Goal: Find specific page/section: Find specific page/section

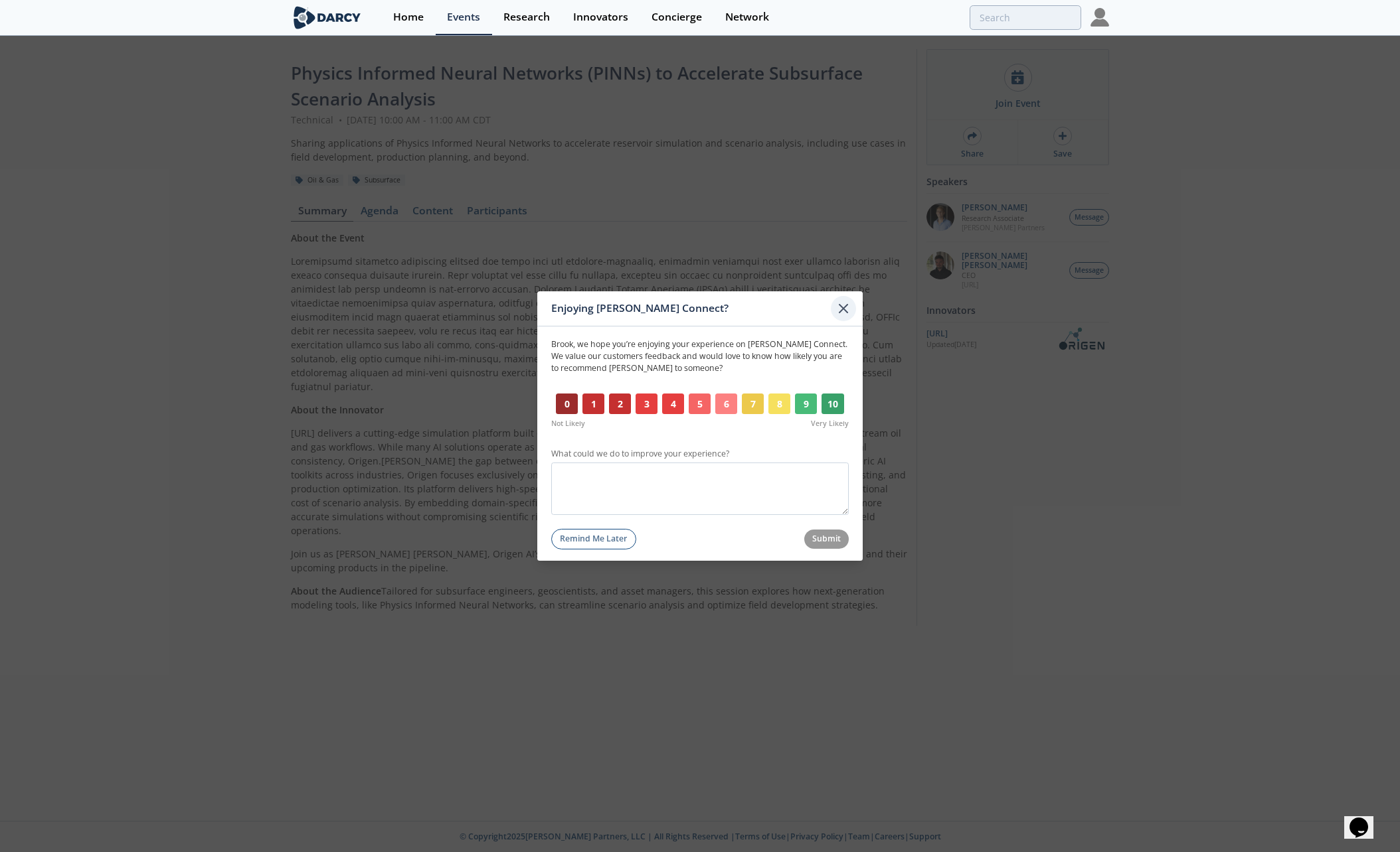
click at [844, 307] on icon at bounding box center [844, 309] width 16 height 16
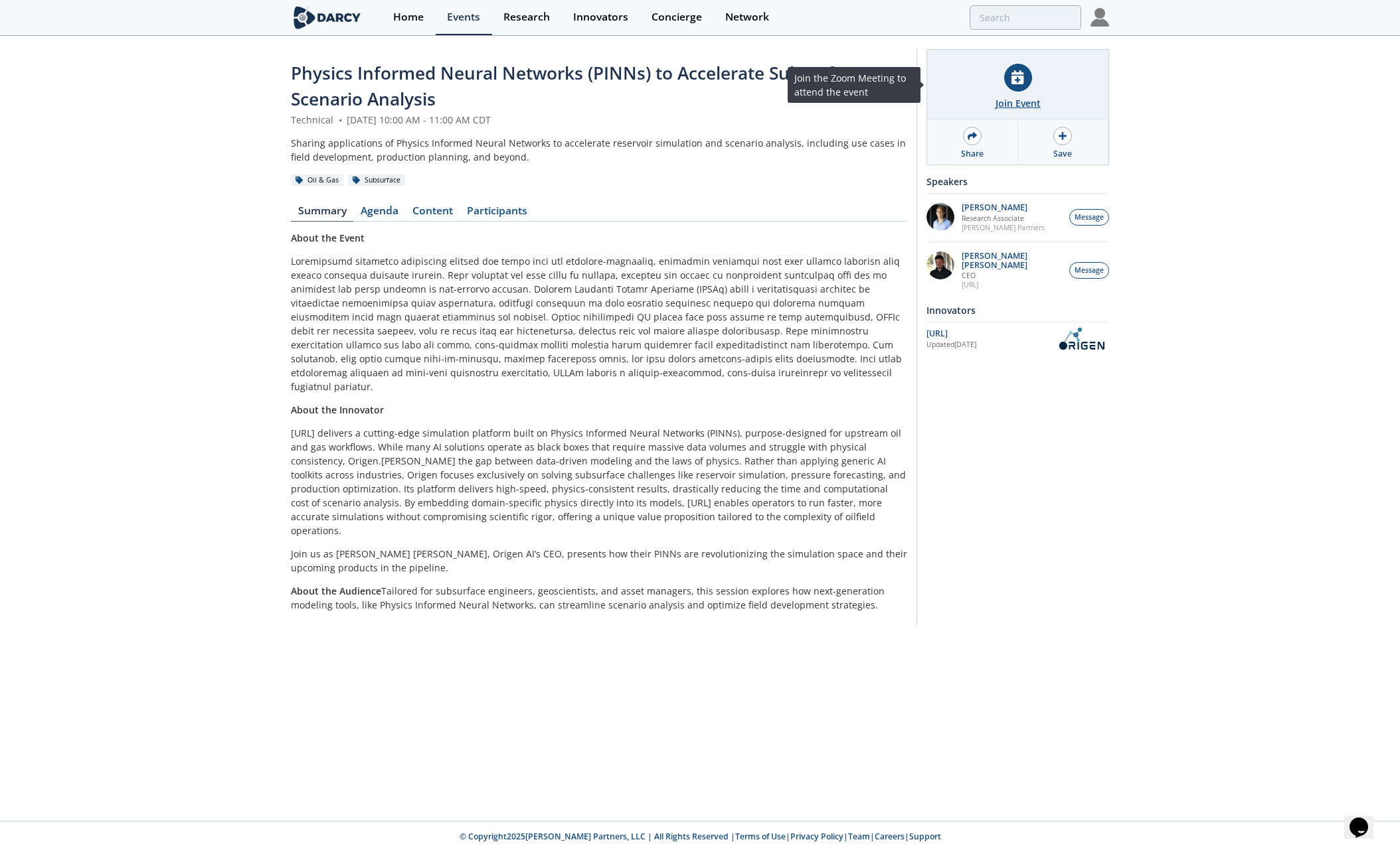
click at [1021, 89] on div at bounding box center [1018, 78] width 28 height 28
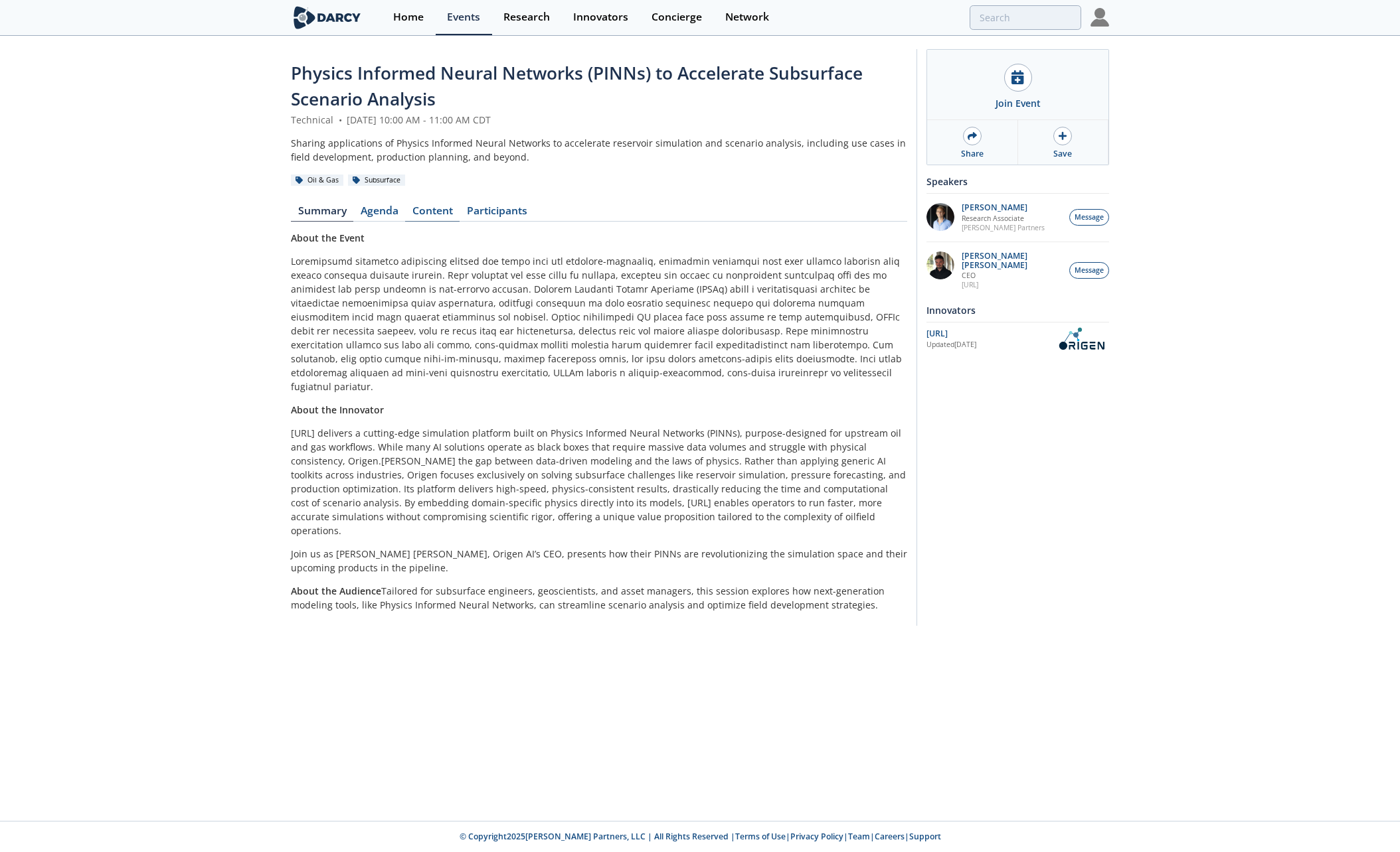
click at [431, 211] on link "Content" at bounding box center [432, 214] width 55 height 16
